Goal: Ask a question: Seek information or help from site administrators or community

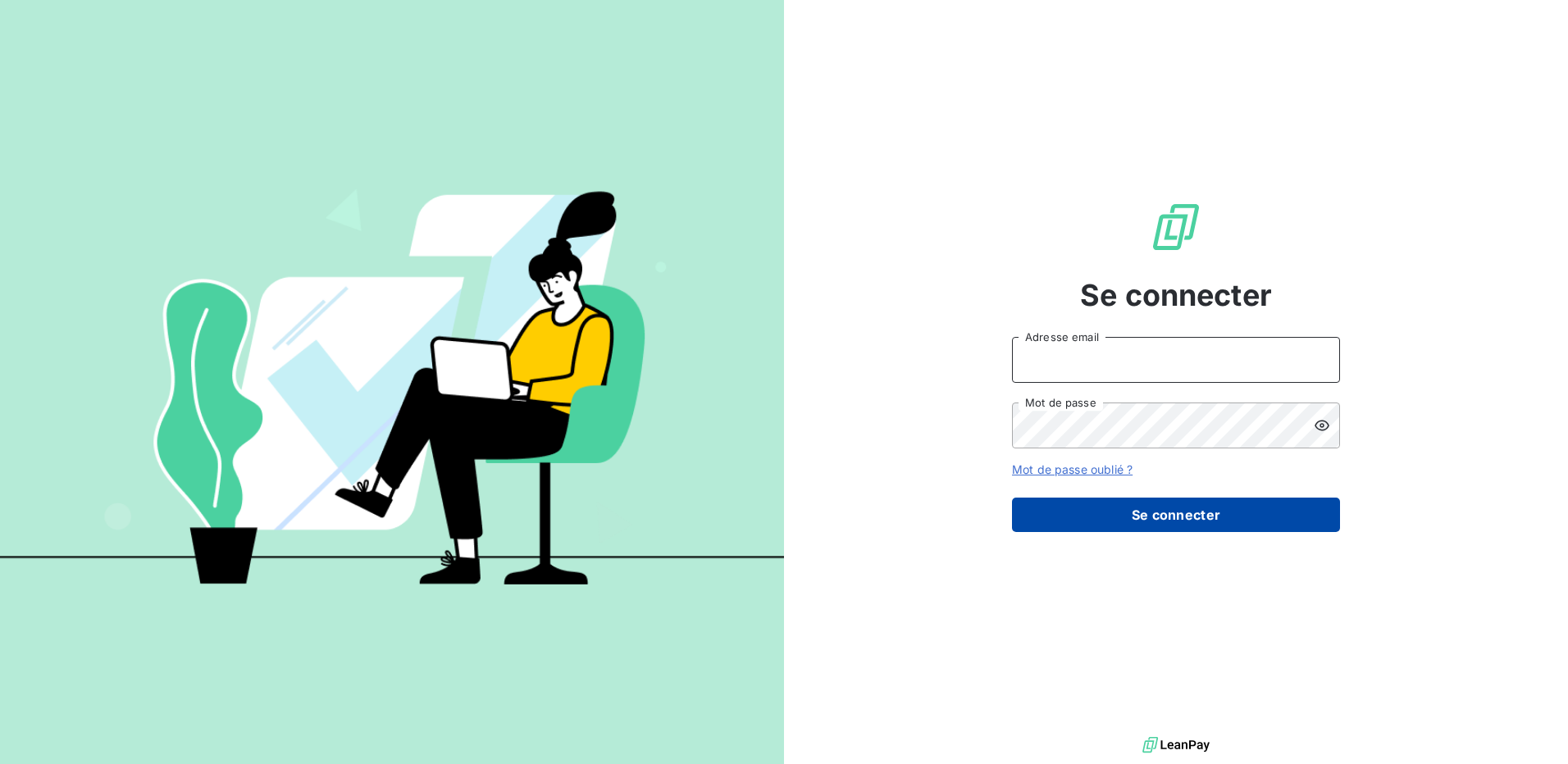
type input "comptaclient@maisonbonifassi.com"
click at [1208, 520] on button "Se connecter" at bounding box center [1176, 515] width 328 height 35
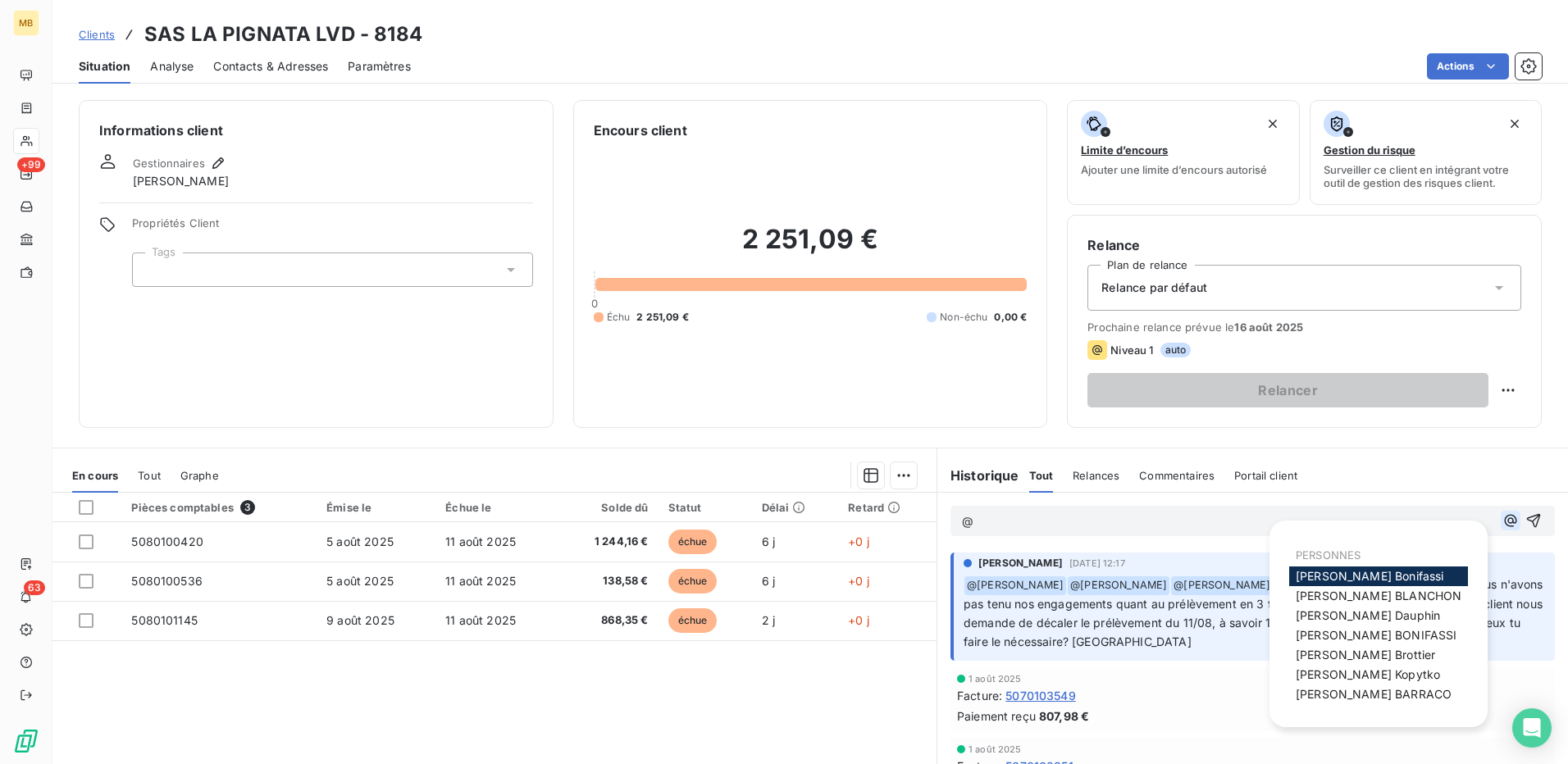
click at [1502, 520] on icon "button" at bounding box center [1510, 521] width 16 height 17
click at [1375, 597] on span "[PERSON_NAME]" at bounding box center [1378, 596] width 166 height 14
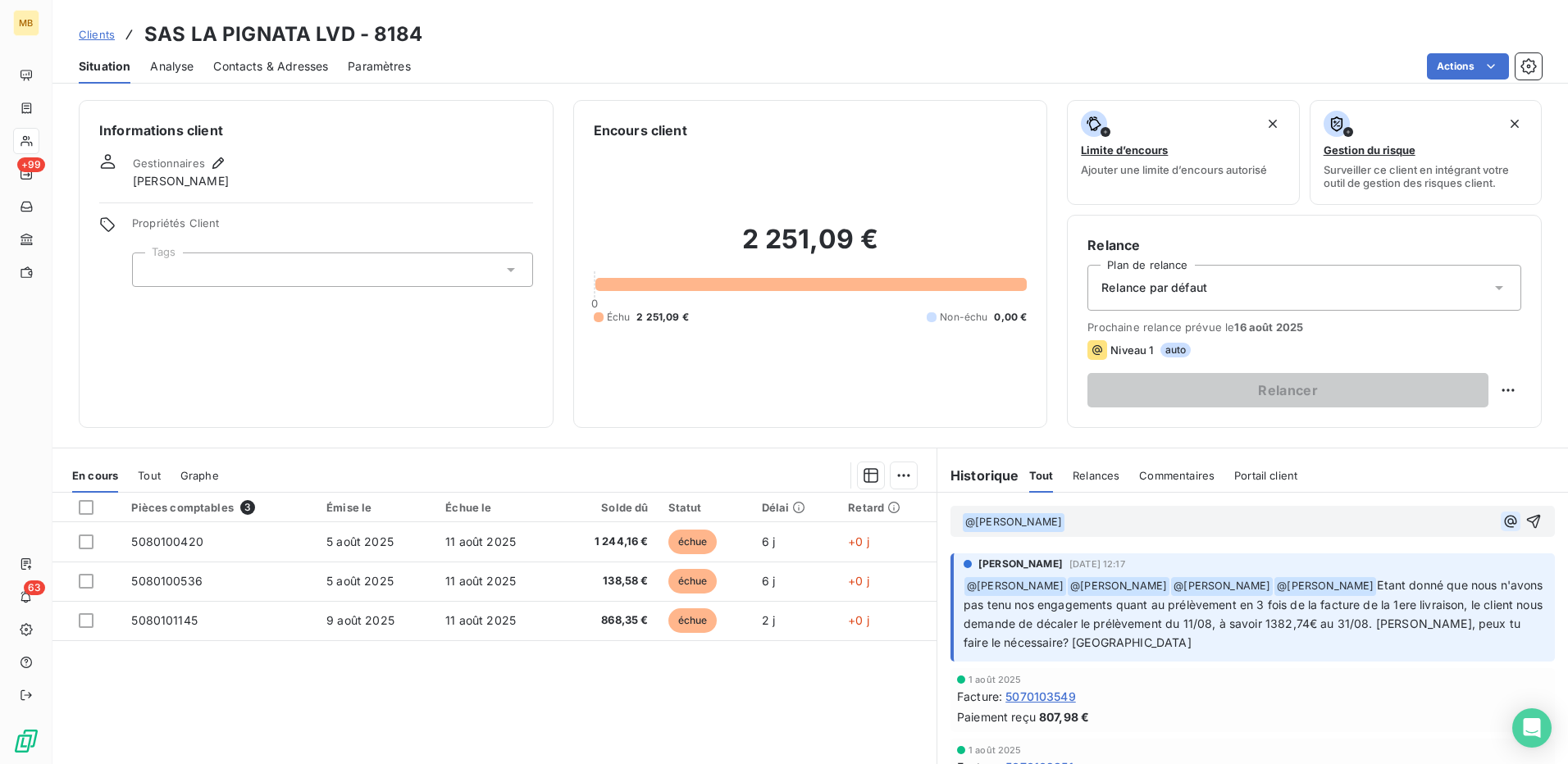
click at [1502, 521] on icon "button" at bounding box center [1510, 521] width 16 height 17
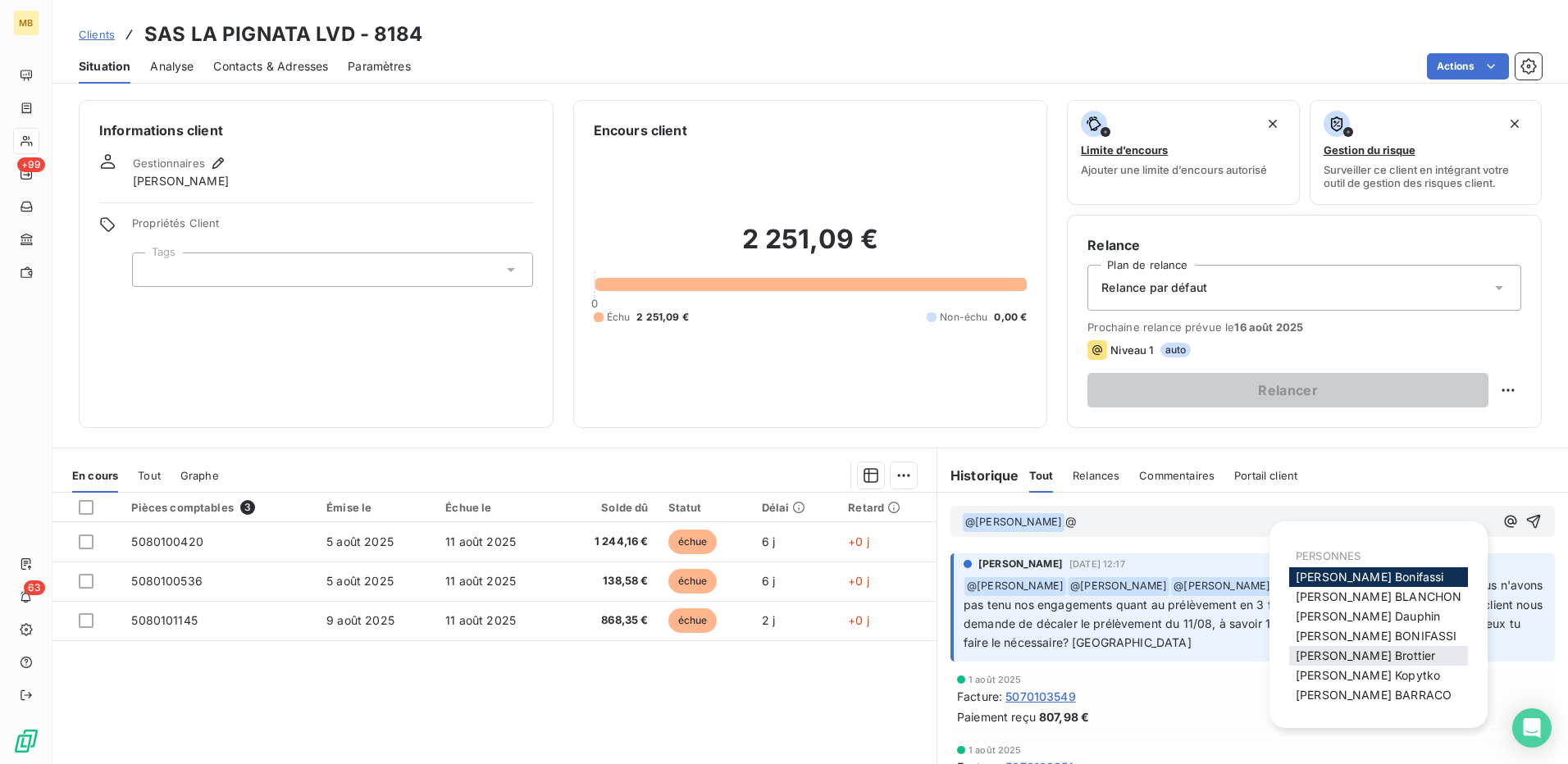
click at [1358, 651] on span "[PERSON_NAME]" at bounding box center [1365, 655] width 139 height 14
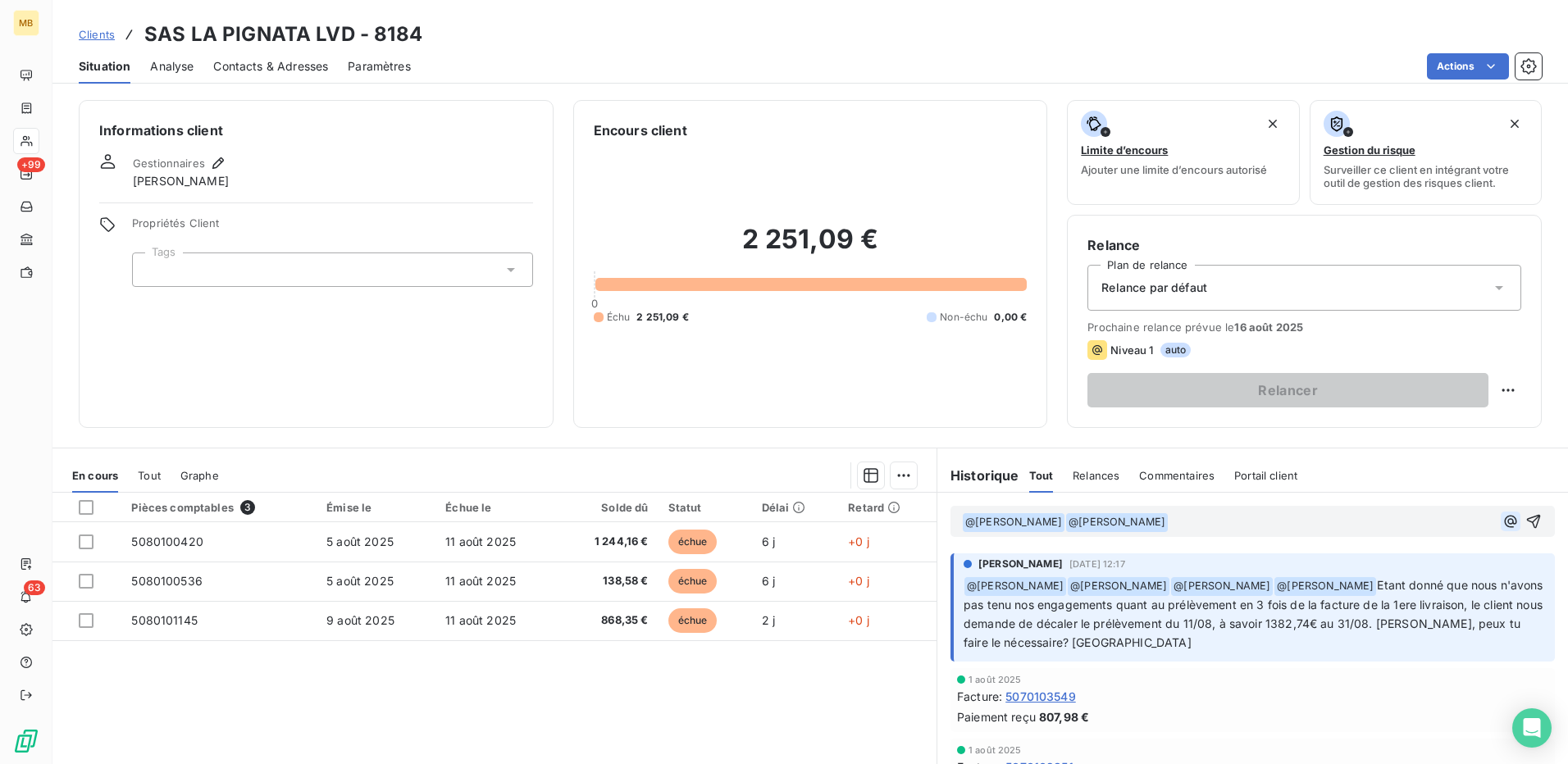
click at [1504, 524] on icon "button" at bounding box center [1510, 521] width 12 height 12
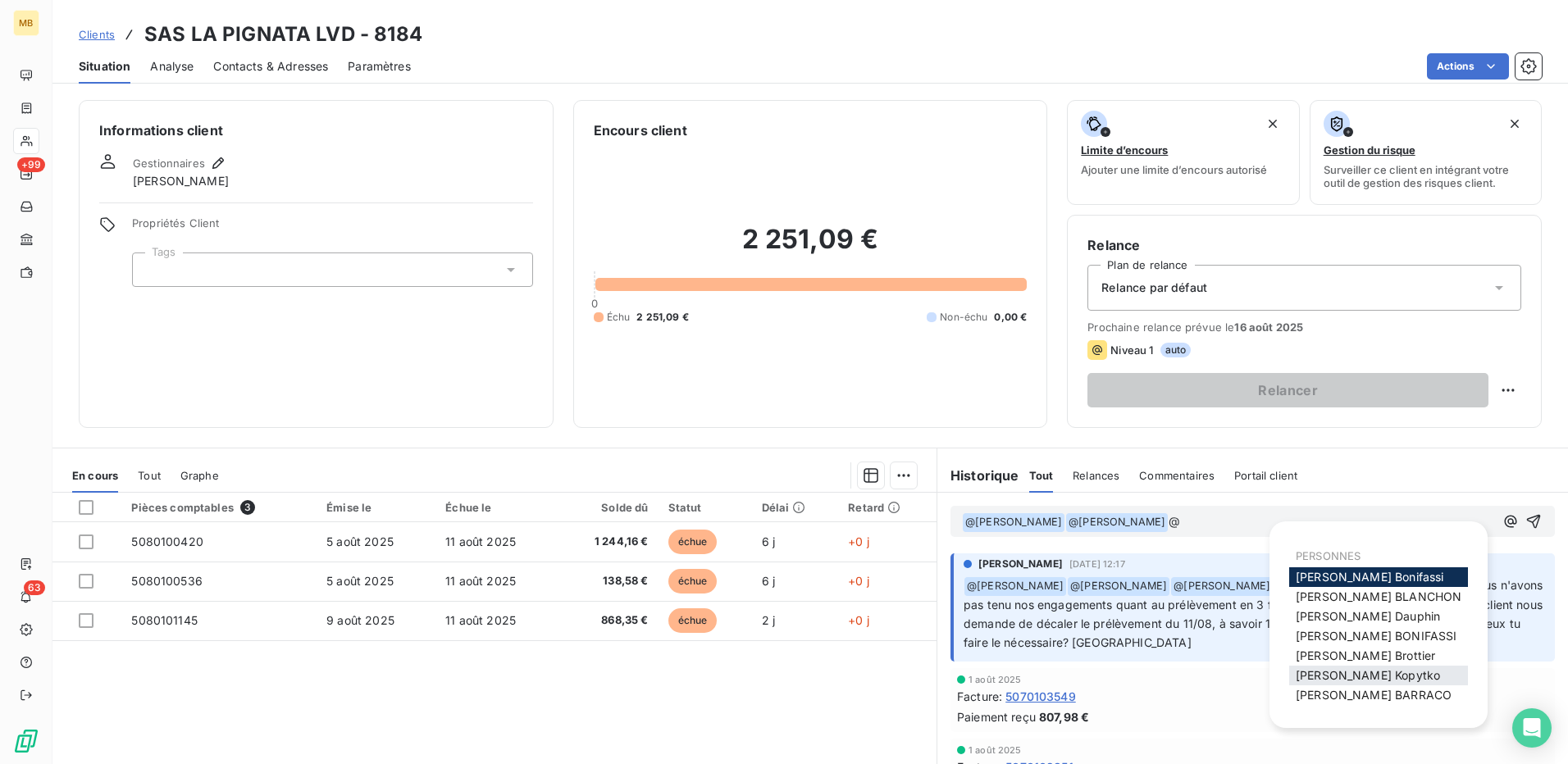
click at [1367, 679] on span "[PERSON_NAME]" at bounding box center [1368, 675] width 144 height 14
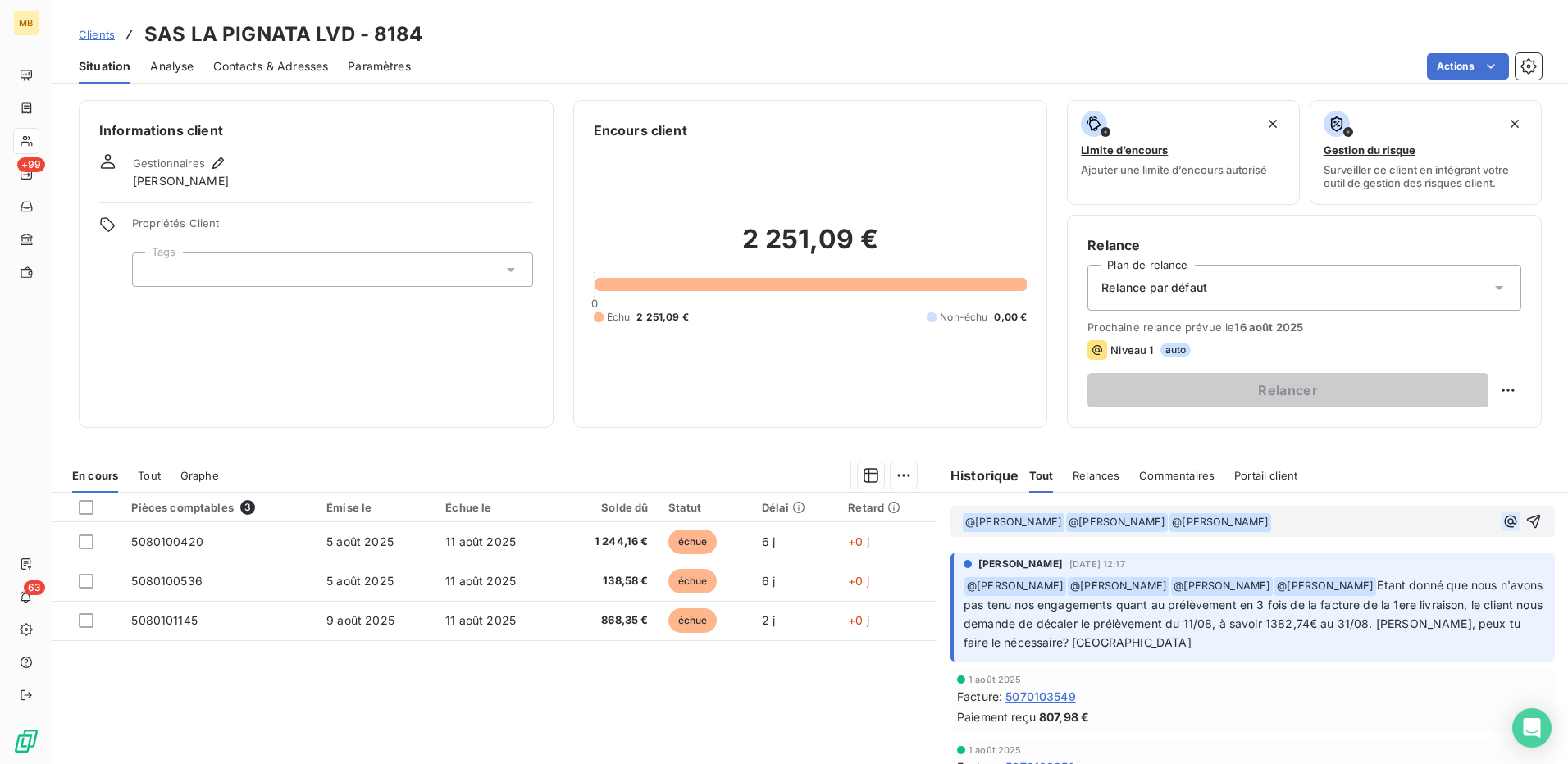
click at [1502, 525] on icon "button" at bounding box center [1510, 521] width 16 height 17
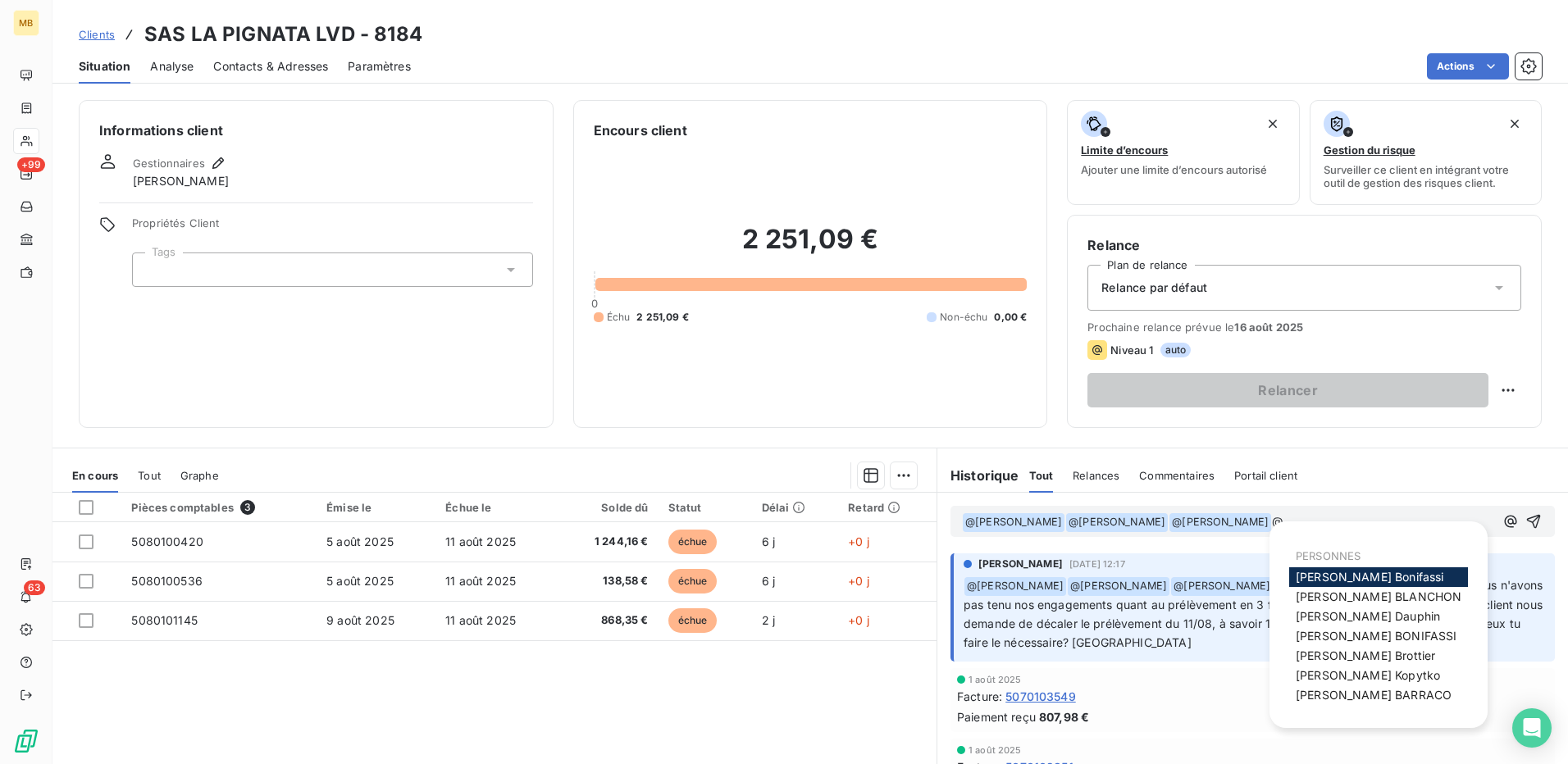
click at [1383, 700] on span "[PERSON_NAME]" at bounding box center [1373, 695] width 156 height 14
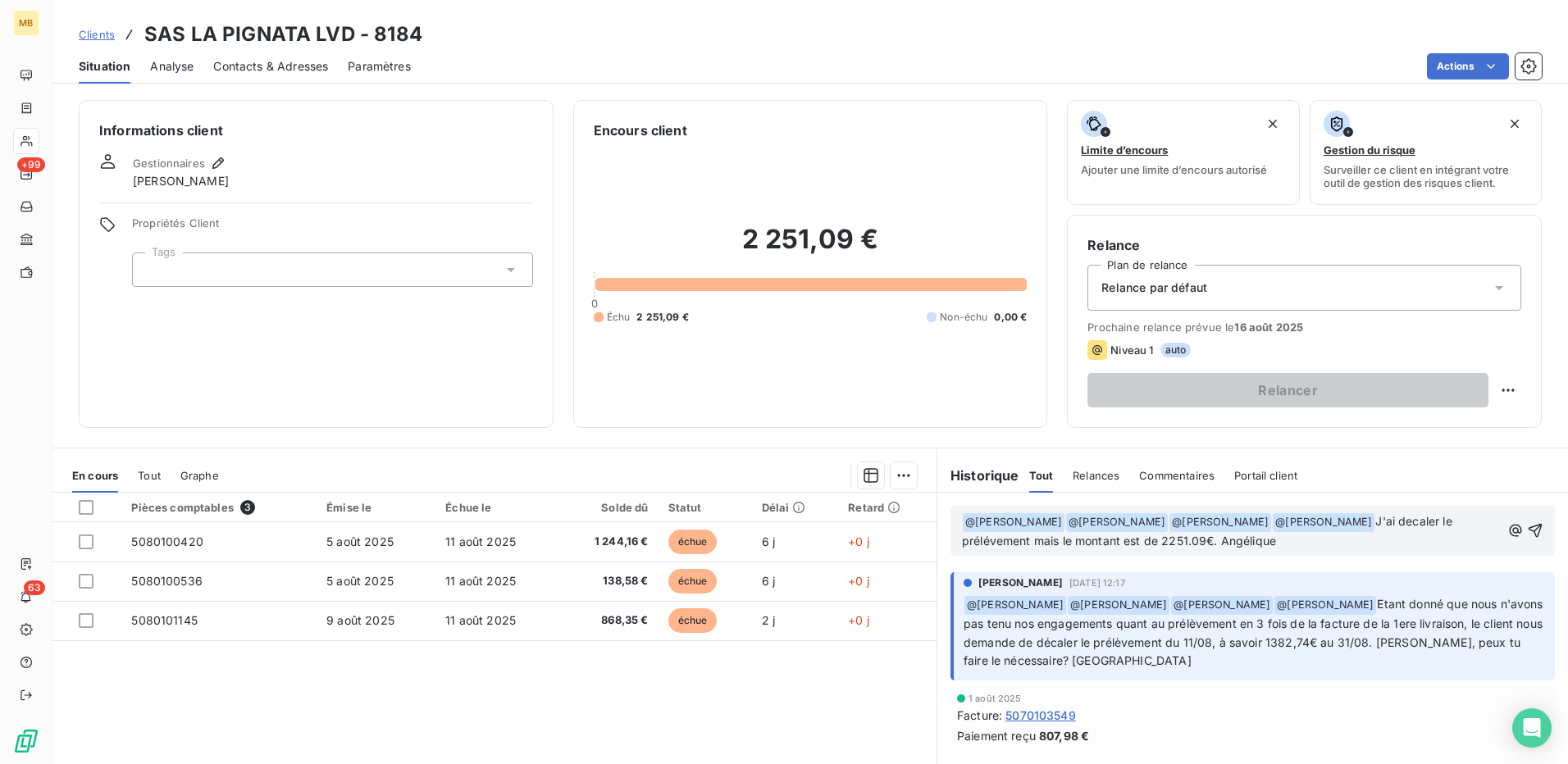
click at [1415, 526] on span "J'ai decaler le prélévement mais le montant est de 2251.09€. Angélique" at bounding box center [1208, 531] width 493 height 34
click at [1041, 545] on span "J'ai décaler le prélévement mais le montant est de 2251.09€. Angélique" at bounding box center [1208, 531] width 493 height 34
click at [1307, 544] on p "﻿ @ [PERSON_NAME] ﻿ ﻿ @ [PERSON_NAME] ﻿ ﻿ @ [PERSON_NAME] ﻿ ﻿ @ [PERSON_NAME] ﻿…" at bounding box center [1231, 531] width 539 height 39
click at [1322, 542] on p "﻿ @ [PERSON_NAME] ﻿ ﻿ @ [PERSON_NAME] ﻿ ﻿ @ [PERSON_NAME] ﻿ ﻿ @ [PERSON_NAME] ﻿…" at bounding box center [1231, 531] width 539 height 39
click at [1117, 547] on span "J'ai décaler le prélèvement mais le montant est de 2251.09€. Angélique" at bounding box center [1208, 531] width 493 height 34
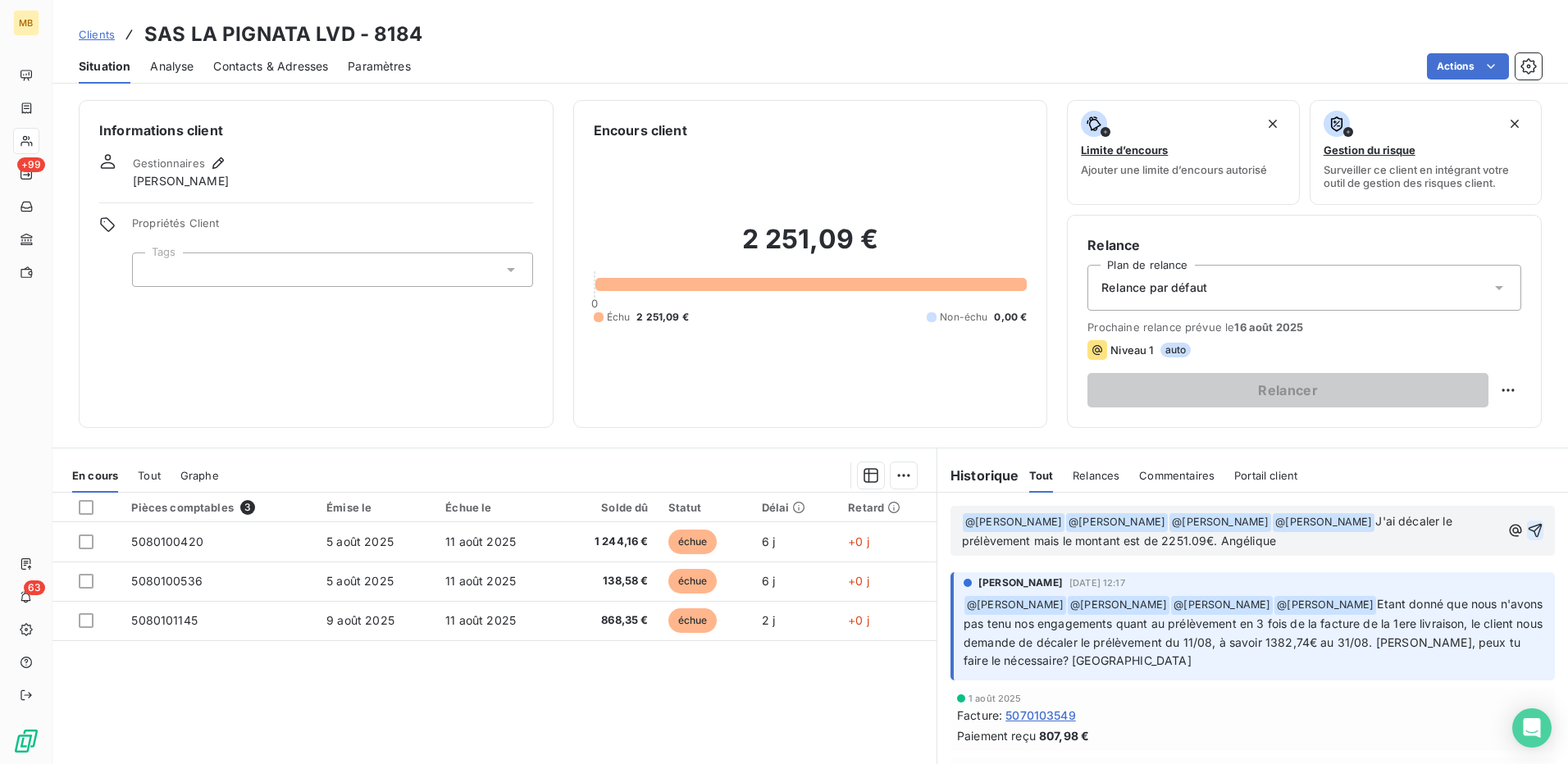
click at [1527, 531] on icon "button" at bounding box center [1535, 531] width 16 height 17
